Goal: Information Seeking & Learning: Check status

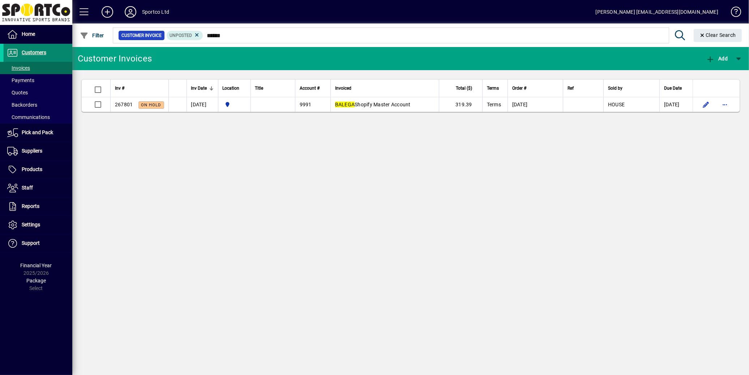
drag, startPoint x: 34, startPoint y: 53, endPoint x: 69, endPoint y: 53, distance: 35.1
click at [34, 53] on span "Customers" at bounding box center [34, 53] width 25 height 6
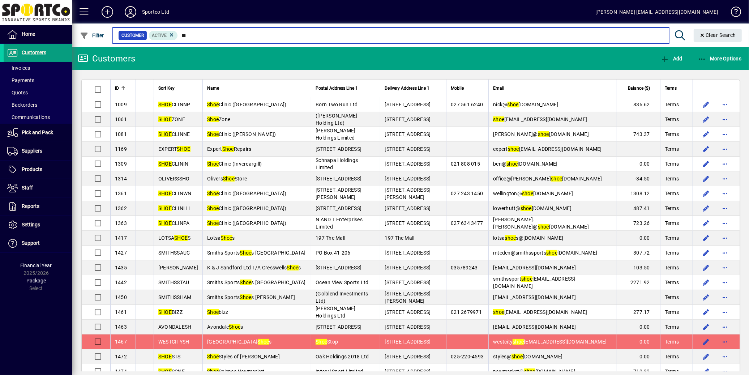
type input "*"
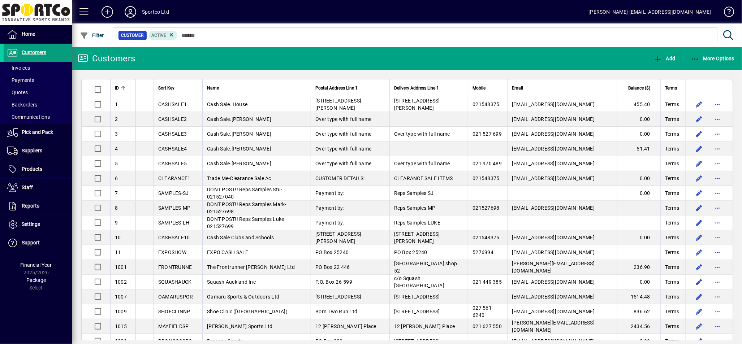
click at [527, 0] on html "Home Customers Invoices Payments Quotes Backorders Communications Pick and Pack…" at bounding box center [371, 172] width 742 height 344
drag, startPoint x: 33, startPoint y: 169, endPoint x: 143, endPoint y: 117, distance: 121.7
click at [33, 169] on span "Products" at bounding box center [32, 169] width 21 height 6
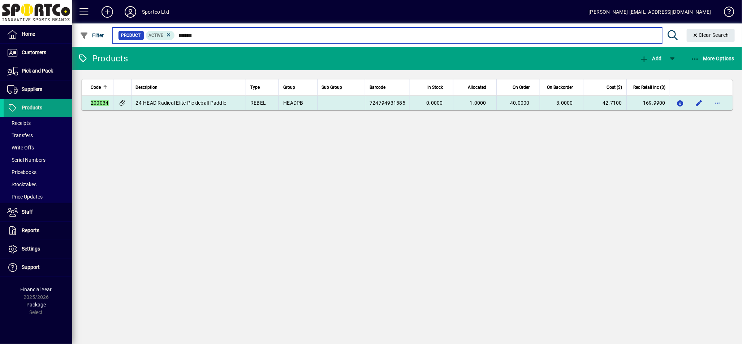
type input "******"
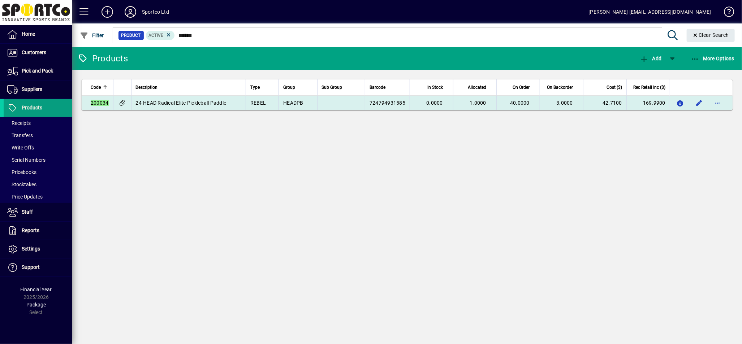
click at [478, 106] on td "1.0000" at bounding box center [474, 103] width 43 height 14
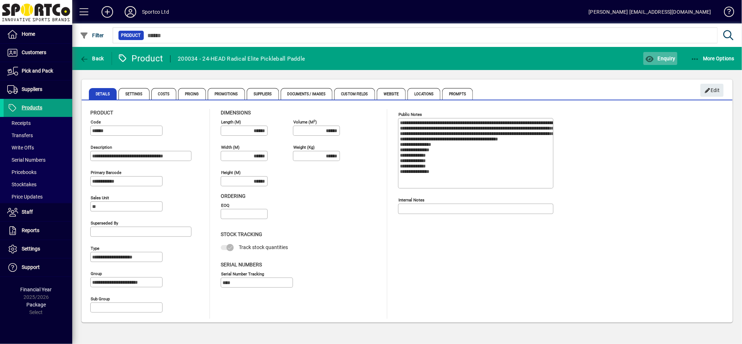
click at [667, 61] on span "button" at bounding box center [661, 58] width 34 height 17
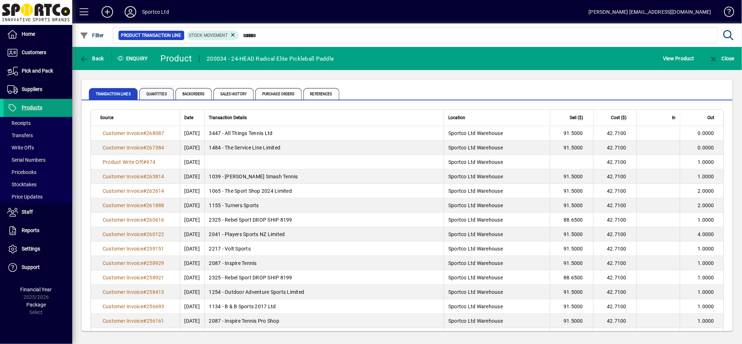
click at [157, 96] on span "Quantities" at bounding box center [156, 94] width 34 height 12
